Goal: Task Accomplishment & Management: Use online tool/utility

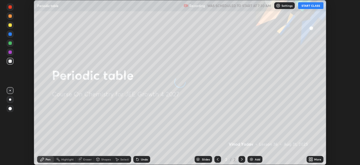
scroll to position [165, 360]
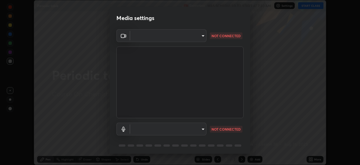
type input "0098613ca96d1cb365b3845fa694b9755ae94ec2d7c0f75973c998bbbf9ace16"
click at [251, 138] on div "Media settings OBS Virtual Camera 0098613ca96d1cb365b3845fa694b9755ae94ec2d7c0f…" at bounding box center [180, 82] width 360 height 165
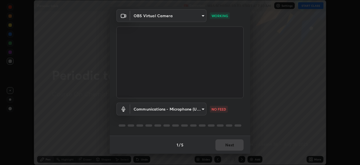
click at [191, 106] on body "Erase all Periodic table Recording WAS SCHEDULED TO START AT 7:30 AM Settings S…" at bounding box center [180, 82] width 360 height 165
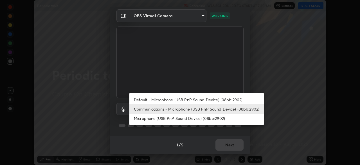
click at [155, 98] on li "Default - Microphone (USB PnP Sound Device) (08bb:2902)" at bounding box center [196, 99] width 135 height 9
type input "default"
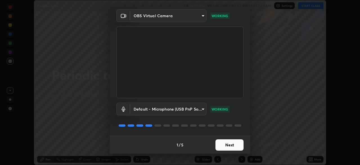
click at [225, 144] on button "Next" at bounding box center [230, 144] width 28 height 11
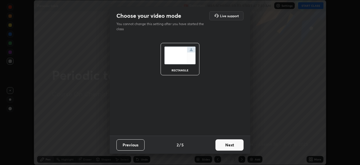
click at [231, 144] on button "Next" at bounding box center [230, 144] width 28 height 11
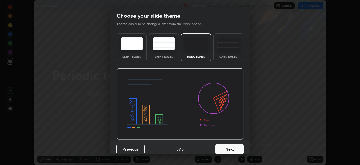
click at [233, 147] on button "Next" at bounding box center [230, 148] width 28 height 11
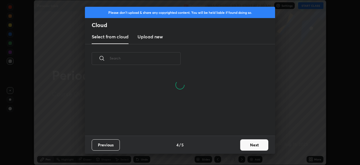
click at [249, 142] on button "Next" at bounding box center [254, 144] width 28 height 11
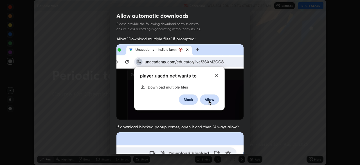
click at [248, 105] on div "Allow "Download multiple files" if prompted: If download blocked popup comes, o…" at bounding box center [180, 154] width 141 height 237
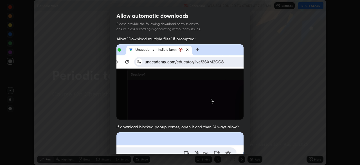
click at [248, 87] on div "Allow "Download multiple files" if prompted: If download blocked popup comes, o…" at bounding box center [180, 154] width 141 height 237
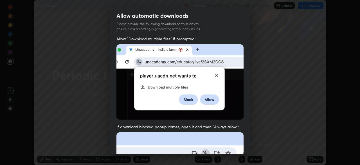
click at [248, 87] on div "Allow "Download multiple files" if prompted: If download blocked popup comes, o…" at bounding box center [180, 154] width 141 height 237
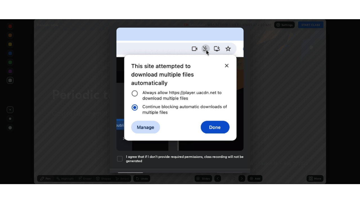
scroll to position [128, 0]
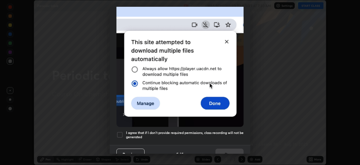
click at [121, 131] on div at bounding box center [120, 134] width 7 height 7
click at [225, 148] on button "Done" at bounding box center [230, 153] width 28 height 11
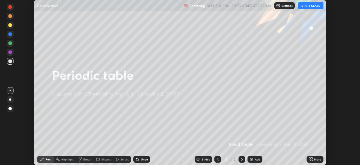
click at [305, 5] on button "START CLASS" at bounding box center [310, 5] width 25 height 7
click at [254, 158] on div "Add" at bounding box center [255, 159] width 15 height 7
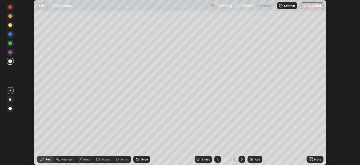
click at [310, 158] on icon at bounding box center [309, 157] width 1 height 1
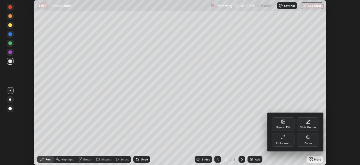
click at [282, 140] on div "Full screen" at bounding box center [283, 140] width 23 height 14
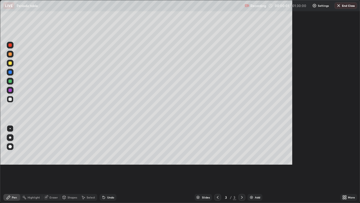
scroll to position [203, 360]
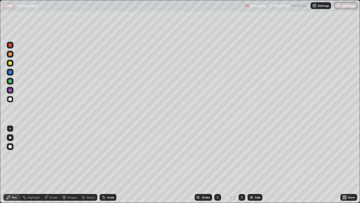
click at [10, 72] on div at bounding box center [9, 71] width 3 height 3
click at [10, 63] on div at bounding box center [9, 62] width 3 height 3
click at [9, 54] on div at bounding box center [9, 53] width 3 height 3
click at [9, 82] on div at bounding box center [9, 80] width 3 height 3
click at [10, 44] on div at bounding box center [9, 44] width 3 height 3
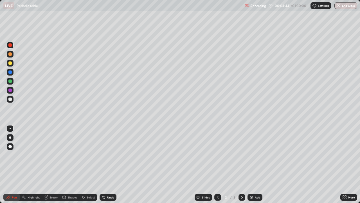
click at [54, 164] on div "Eraser" at bounding box center [54, 197] width 8 height 3
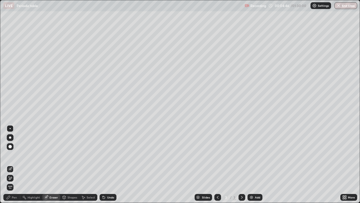
click at [17, 164] on div "Pen" at bounding box center [11, 197] width 17 height 7
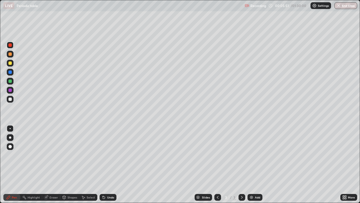
click at [9, 72] on div at bounding box center [9, 71] width 3 height 3
click at [10, 45] on div at bounding box center [9, 44] width 3 height 3
click at [10, 65] on div at bounding box center [10, 63] width 7 height 7
click at [10, 81] on div at bounding box center [9, 80] width 3 height 3
click at [256, 164] on div "Add" at bounding box center [257, 197] width 5 height 3
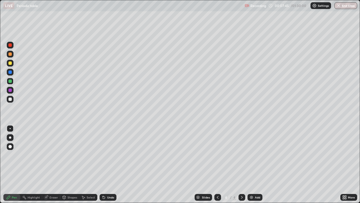
click at [10, 72] on div at bounding box center [9, 71] width 3 height 3
click at [9, 45] on div at bounding box center [9, 44] width 3 height 3
click at [10, 54] on div at bounding box center [9, 53] width 3 height 3
click at [11, 88] on div at bounding box center [9, 89] width 3 height 3
click at [10, 82] on div at bounding box center [9, 80] width 3 height 3
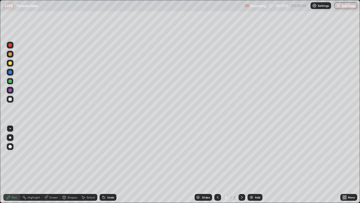
click at [256, 164] on div "Add" at bounding box center [257, 197] width 5 height 3
click at [10, 71] on div at bounding box center [9, 71] width 3 height 3
click at [9, 62] on div at bounding box center [9, 62] width 3 height 3
click at [12, 91] on div at bounding box center [9, 89] width 3 height 3
click at [9, 54] on div at bounding box center [9, 53] width 3 height 3
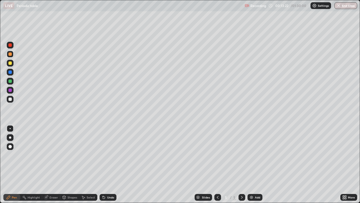
click at [217, 164] on icon at bounding box center [218, 197] width 2 height 3
click at [241, 164] on icon at bounding box center [242, 197] width 5 height 5
click at [242, 164] on icon at bounding box center [242, 197] width 2 height 3
click at [10, 89] on div at bounding box center [9, 89] width 3 height 3
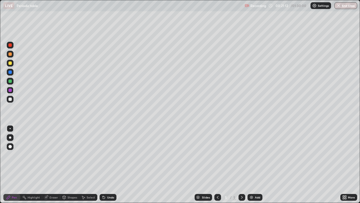
click at [258, 164] on div "Add" at bounding box center [257, 197] width 5 height 3
click at [10, 82] on div at bounding box center [9, 80] width 3 height 3
click at [11, 73] on div at bounding box center [9, 71] width 3 height 3
click at [10, 45] on div at bounding box center [9, 44] width 3 height 3
click at [52, 164] on div "Eraser" at bounding box center [54, 197] width 8 height 3
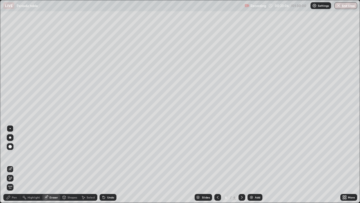
click at [15, 164] on div "Pen" at bounding box center [14, 197] width 5 height 3
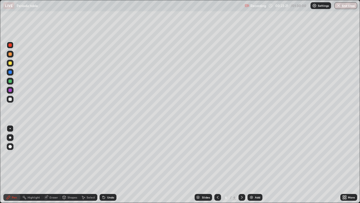
click at [11, 55] on div at bounding box center [9, 53] width 3 height 3
click at [10, 88] on div at bounding box center [9, 89] width 3 height 3
click at [10, 72] on div at bounding box center [9, 71] width 3 height 3
click at [9, 89] on div at bounding box center [9, 89] width 3 height 3
click at [9, 100] on div at bounding box center [9, 98] width 3 height 3
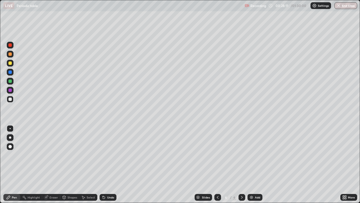
click at [258, 164] on div "Add" at bounding box center [257, 197] width 5 height 3
click at [218, 164] on icon at bounding box center [218, 197] width 5 height 5
click at [241, 164] on div at bounding box center [242, 197] width 7 height 7
click at [217, 164] on icon at bounding box center [218, 197] width 5 height 5
click at [241, 164] on icon at bounding box center [242, 197] width 5 height 5
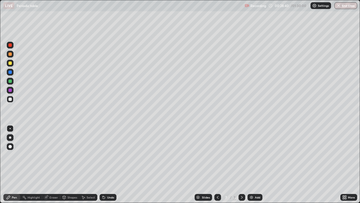
click at [215, 164] on div at bounding box center [217, 197] width 7 height 7
click at [241, 164] on div at bounding box center [242, 197] width 7 height 7
click at [217, 164] on icon at bounding box center [218, 197] width 5 height 5
click at [242, 164] on icon at bounding box center [242, 197] width 5 height 5
click at [10, 71] on div at bounding box center [9, 71] width 3 height 3
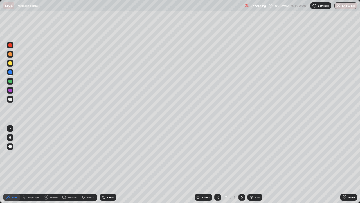
click at [8, 89] on div at bounding box center [9, 89] width 3 height 3
click at [11, 54] on div at bounding box center [9, 53] width 3 height 3
click at [253, 164] on img at bounding box center [251, 197] width 5 height 5
click at [13, 63] on div at bounding box center [10, 63] width 7 height 7
click at [11, 72] on div at bounding box center [9, 71] width 3 height 3
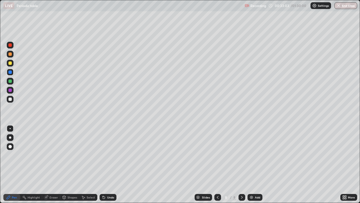
click at [52, 164] on div "Eraser" at bounding box center [54, 197] width 8 height 3
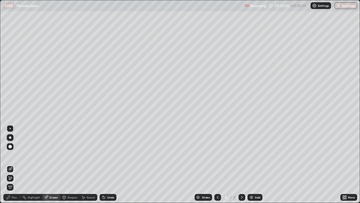
click at [16, 164] on div "Pen" at bounding box center [14, 197] width 5 height 3
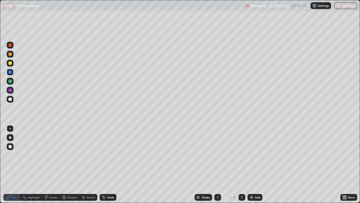
click at [10, 64] on div at bounding box center [9, 62] width 3 height 3
click at [9, 82] on div at bounding box center [9, 80] width 3 height 3
click at [73, 164] on div "Shapes" at bounding box center [73, 197] width 10 height 3
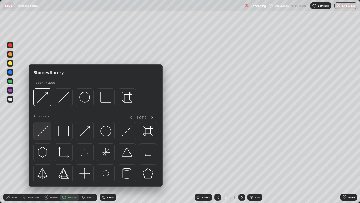
click at [47, 132] on img at bounding box center [42, 131] width 11 height 11
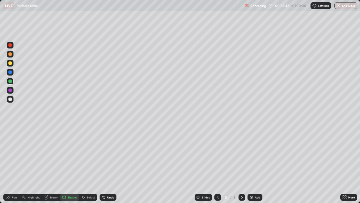
click at [16, 164] on div "Pen" at bounding box center [14, 197] width 5 height 3
click at [51, 164] on div "Eraser" at bounding box center [54, 197] width 8 height 3
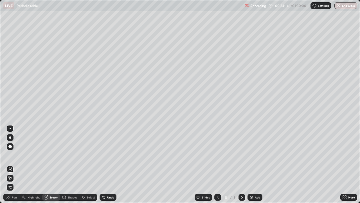
click at [16, 164] on div "Pen" at bounding box center [14, 197] width 5 height 3
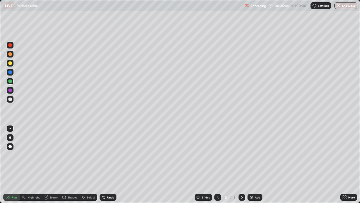
click at [10, 63] on div at bounding box center [9, 62] width 3 height 3
click at [9, 81] on div at bounding box center [9, 80] width 3 height 3
click at [10, 73] on div at bounding box center [9, 71] width 3 height 3
click at [10, 81] on div at bounding box center [9, 80] width 3 height 3
click at [255, 164] on div "Add" at bounding box center [255, 197] width 15 height 7
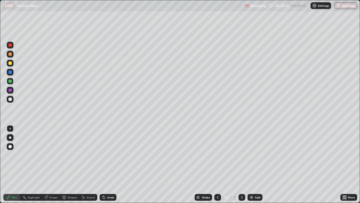
click at [217, 164] on icon at bounding box center [218, 197] width 5 height 5
click at [241, 164] on icon at bounding box center [242, 197] width 5 height 5
click at [217, 164] on icon at bounding box center [218, 197] width 5 height 5
click at [241, 164] on icon at bounding box center [242, 197] width 5 height 5
click at [217, 164] on icon at bounding box center [218, 197] width 2 height 3
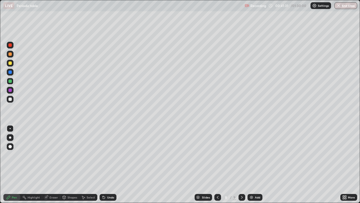
click at [241, 164] on icon at bounding box center [242, 197] width 5 height 5
click at [217, 164] on icon at bounding box center [218, 197] width 5 height 5
click at [241, 164] on icon at bounding box center [242, 197] width 5 height 5
click at [9, 81] on div at bounding box center [9, 80] width 3 height 3
click at [8, 55] on div at bounding box center [10, 54] width 7 height 7
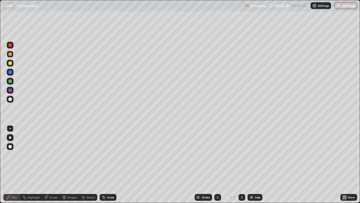
click at [8, 74] on div at bounding box center [10, 72] width 7 height 7
click at [10, 90] on div at bounding box center [9, 89] width 3 height 3
click at [8, 81] on div at bounding box center [9, 80] width 3 height 3
click at [254, 164] on div "Add" at bounding box center [255, 197] width 15 height 7
click at [9, 45] on div at bounding box center [9, 44] width 3 height 3
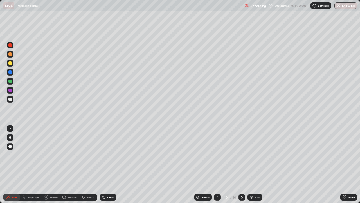
click at [217, 164] on icon at bounding box center [217, 197] width 5 height 5
click at [241, 164] on icon at bounding box center [242, 197] width 5 height 5
click at [217, 164] on icon at bounding box center [217, 197] width 5 height 5
click at [241, 164] on icon at bounding box center [242, 197] width 5 height 5
click at [11, 64] on div at bounding box center [9, 62] width 3 height 3
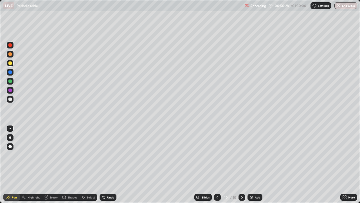
click at [217, 164] on div at bounding box center [217, 197] width 7 height 7
click at [239, 164] on div at bounding box center [242, 197] width 7 height 7
click at [9, 52] on div at bounding box center [9, 53] width 3 height 3
click at [10, 81] on div at bounding box center [9, 80] width 3 height 3
click at [260, 164] on div "Add" at bounding box center [257, 197] width 5 height 3
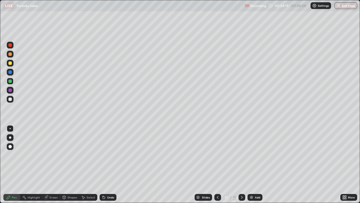
click at [11, 64] on div at bounding box center [9, 62] width 3 height 3
click at [53, 164] on div "Eraser" at bounding box center [54, 197] width 8 height 3
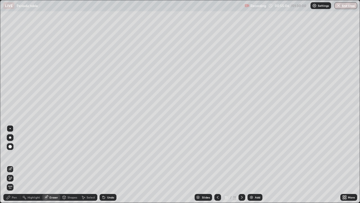
click at [14, 164] on div "Pen" at bounding box center [14, 197] width 5 height 3
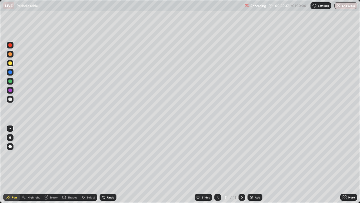
click at [217, 164] on icon at bounding box center [218, 197] width 5 height 5
click at [241, 164] on div at bounding box center [242, 197] width 7 height 7
click at [10, 81] on div at bounding box center [9, 80] width 3 height 3
click at [217, 164] on icon at bounding box center [218, 197] width 5 height 5
click at [241, 164] on icon at bounding box center [242, 197] width 5 height 5
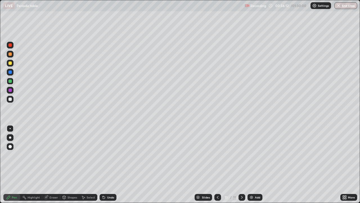
click at [10, 72] on div at bounding box center [9, 71] width 3 height 3
click at [255, 164] on div "Add" at bounding box center [257, 197] width 5 height 3
click at [10, 63] on div at bounding box center [9, 62] width 3 height 3
click at [53, 164] on div "Eraser" at bounding box center [54, 197] width 8 height 3
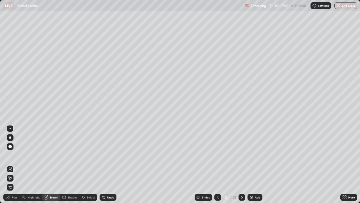
click at [14, 164] on div "Pen" at bounding box center [14, 197] width 5 height 3
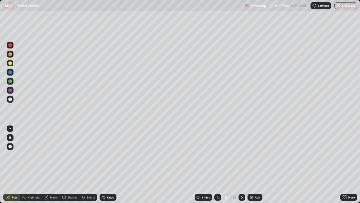
click at [10, 73] on div at bounding box center [9, 71] width 3 height 3
click at [254, 164] on div "Add" at bounding box center [255, 197] width 15 height 7
click at [10, 62] on div at bounding box center [9, 62] width 3 height 3
click at [10, 72] on div at bounding box center [9, 71] width 3 height 3
click at [9, 55] on div at bounding box center [9, 53] width 3 height 3
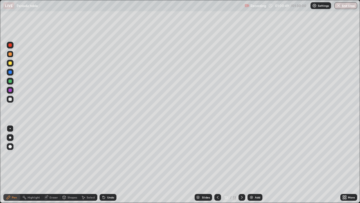
click at [256, 164] on div "Add" at bounding box center [255, 197] width 15 height 7
click at [11, 73] on div at bounding box center [9, 71] width 3 height 3
click at [10, 81] on div at bounding box center [9, 80] width 3 height 3
click at [10, 71] on div at bounding box center [9, 71] width 3 height 3
click at [220, 164] on div at bounding box center [217, 197] width 7 height 7
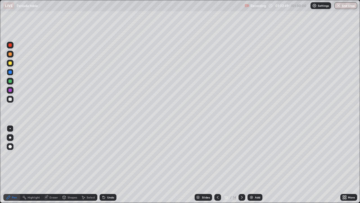
click at [217, 164] on icon at bounding box center [218, 197] width 5 height 5
click at [216, 164] on icon at bounding box center [218, 197] width 5 height 5
click at [217, 164] on icon at bounding box center [218, 197] width 5 height 5
click at [241, 164] on icon at bounding box center [242, 197] width 5 height 5
click at [241, 164] on icon at bounding box center [242, 197] width 2 height 3
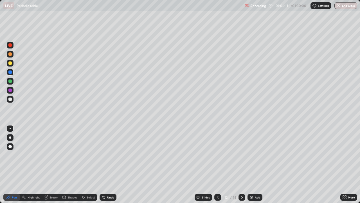
click at [242, 164] on icon at bounding box center [242, 197] width 2 height 3
click at [218, 164] on div at bounding box center [217, 197] width 7 height 7
click at [241, 164] on icon at bounding box center [242, 197] width 5 height 5
click at [242, 164] on icon at bounding box center [242, 197] width 5 height 5
click at [252, 164] on img at bounding box center [251, 197] width 5 height 5
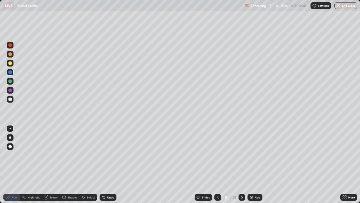
click at [10, 91] on div at bounding box center [9, 89] width 3 height 3
click at [53, 164] on div "Eraser" at bounding box center [51, 197] width 18 height 7
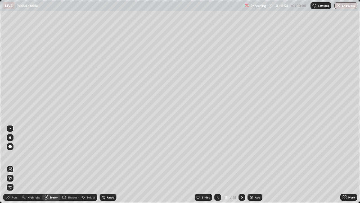
click at [14, 164] on div "Pen" at bounding box center [11, 197] width 17 height 7
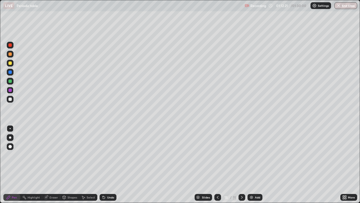
click at [10, 54] on div at bounding box center [9, 53] width 3 height 3
click at [10, 72] on div at bounding box center [9, 71] width 3 height 3
click at [10, 44] on div at bounding box center [9, 44] width 3 height 3
click at [256, 164] on div "Add" at bounding box center [255, 197] width 15 height 7
click at [218, 164] on icon at bounding box center [218, 197] width 5 height 5
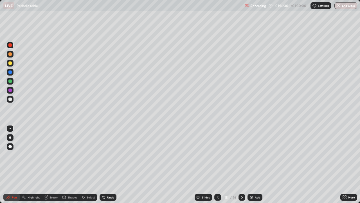
click at [241, 164] on icon at bounding box center [242, 197] width 5 height 5
click at [217, 164] on icon at bounding box center [218, 197] width 2 height 3
click at [241, 164] on icon at bounding box center [242, 197] width 5 height 5
click at [10, 82] on div at bounding box center [9, 80] width 3 height 3
click at [52, 164] on div "Eraser" at bounding box center [51, 197] width 18 height 7
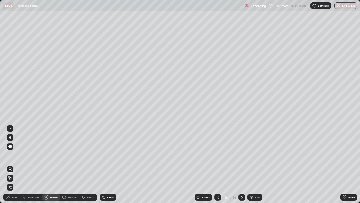
click at [17, 164] on div "Pen" at bounding box center [14, 197] width 5 height 3
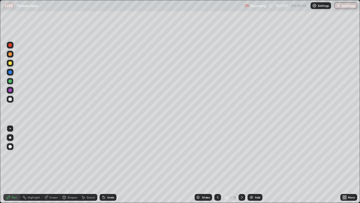
click at [11, 90] on div at bounding box center [9, 89] width 3 height 3
click at [52, 164] on div "Eraser" at bounding box center [54, 197] width 8 height 3
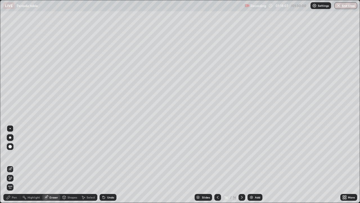
click at [15, 164] on div "Pen" at bounding box center [14, 197] width 5 height 3
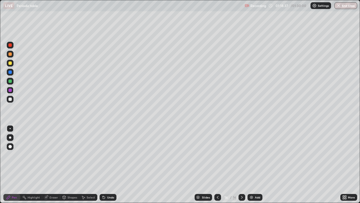
click at [254, 164] on div "Add" at bounding box center [255, 197] width 15 height 7
click at [12, 81] on div at bounding box center [10, 81] width 7 height 7
click at [13, 73] on div at bounding box center [10, 72] width 7 height 7
click at [217, 164] on icon at bounding box center [218, 197] width 5 height 5
click at [241, 164] on icon at bounding box center [242, 197] width 5 height 5
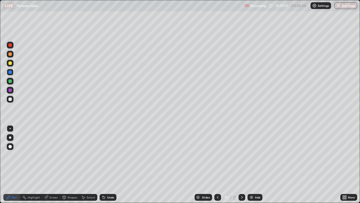
click at [217, 164] on icon at bounding box center [218, 197] width 2 height 3
click at [241, 164] on icon at bounding box center [242, 197] width 5 height 5
click at [217, 164] on icon at bounding box center [218, 197] width 5 height 5
click at [218, 164] on icon at bounding box center [218, 197] width 5 height 5
click at [241, 164] on icon at bounding box center [242, 197] width 5 height 5
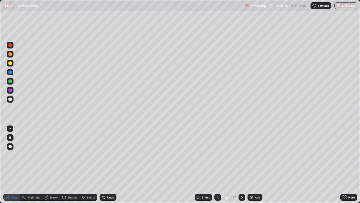
click at [10, 55] on div at bounding box center [9, 53] width 3 height 3
click at [270, 6] on icon at bounding box center [271, 5] width 5 height 5
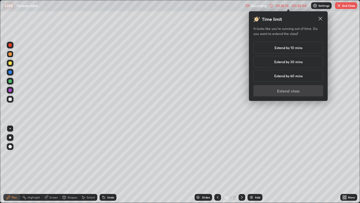
click at [271, 47] on div "Extend by 10 mins" at bounding box center [289, 48] width 70 height 12
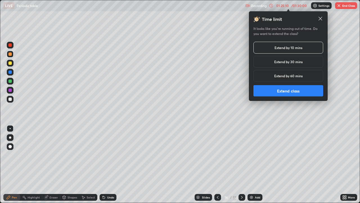
click at [265, 89] on button "Extend class" at bounding box center [289, 90] width 70 height 11
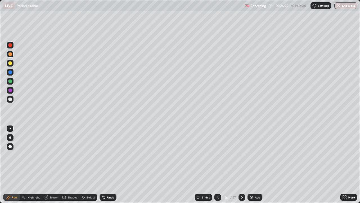
click at [239, 164] on div at bounding box center [242, 197] width 7 height 7
click at [12, 44] on div at bounding box center [9, 44] width 3 height 3
click at [9, 91] on div at bounding box center [9, 89] width 3 height 3
click at [256, 164] on div "Add" at bounding box center [255, 197] width 15 height 7
click at [10, 63] on div at bounding box center [9, 62] width 3 height 3
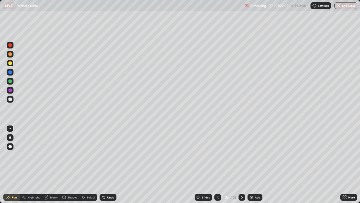
click at [9, 80] on div at bounding box center [9, 80] width 3 height 3
click at [7, 54] on div at bounding box center [10, 54] width 7 height 7
click at [10, 87] on div at bounding box center [10, 90] width 7 height 7
click at [10, 72] on div at bounding box center [9, 71] width 3 height 3
click at [12, 46] on div at bounding box center [10, 45] width 7 height 7
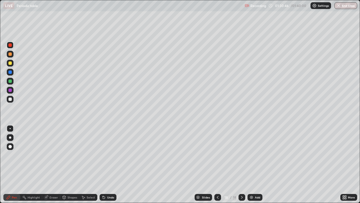
click at [9, 64] on div at bounding box center [9, 62] width 3 height 3
click at [11, 55] on div at bounding box center [9, 53] width 3 height 3
click at [258, 164] on div "Add" at bounding box center [257, 197] width 5 height 3
click at [10, 81] on div at bounding box center [9, 80] width 3 height 3
click at [55, 164] on div "Eraser" at bounding box center [54, 197] width 8 height 3
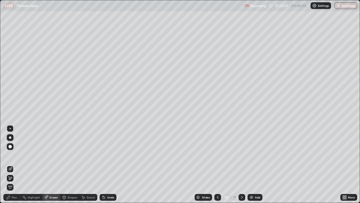
click at [15, 164] on div "Pen" at bounding box center [11, 197] width 17 height 7
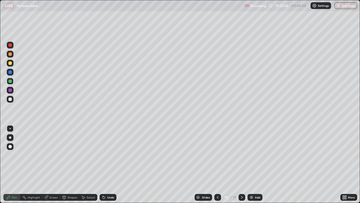
click at [217, 164] on icon at bounding box center [218, 197] width 5 height 5
click at [241, 164] on icon at bounding box center [242, 197] width 5 height 5
click at [271, 5] on icon at bounding box center [271, 5] width 5 height 5
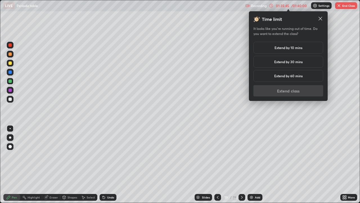
click at [265, 47] on div "Extend by 10 mins" at bounding box center [289, 48] width 70 height 12
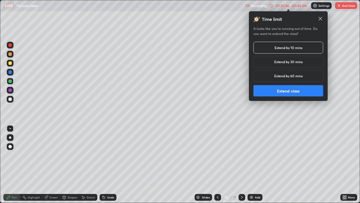
click at [269, 87] on button "Extend class" at bounding box center [289, 90] width 70 height 11
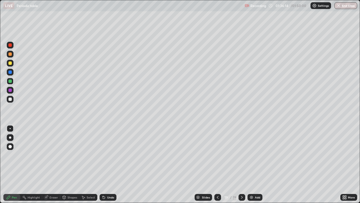
click at [10, 63] on div at bounding box center [9, 62] width 3 height 3
click at [9, 81] on div at bounding box center [9, 80] width 3 height 3
click at [8, 72] on div at bounding box center [9, 71] width 3 height 3
click at [257, 164] on div "Add" at bounding box center [257, 197] width 5 height 3
click at [217, 164] on icon at bounding box center [217, 197] width 5 height 5
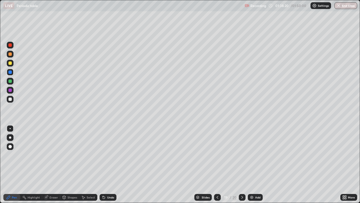
click at [241, 164] on icon at bounding box center [242, 197] width 5 height 5
click at [10, 90] on div at bounding box center [9, 89] width 3 height 3
click at [8, 81] on div at bounding box center [9, 80] width 3 height 3
click at [255, 164] on div "Add" at bounding box center [255, 197] width 15 height 7
click at [9, 45] on div at bounding box center [9, 44] width 3 height 3
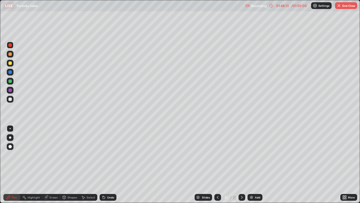
click at [347, 6] on button "End Class" at bounding box center [346, 5] width 22 height 7
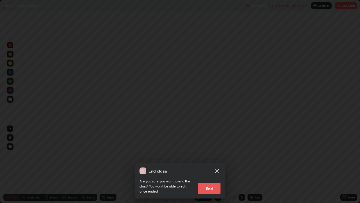
click at [207, 164] on button "End" at bounding box center [209, 187] width 23 height 11
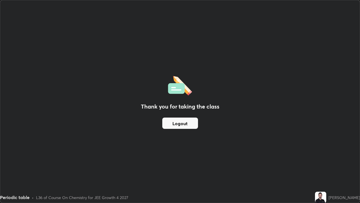
click at [179, 122] on button "Logout" at bounding box center [180, 122] width 36 height 11
